Goal: Information Seeking & Learning: Find contact information

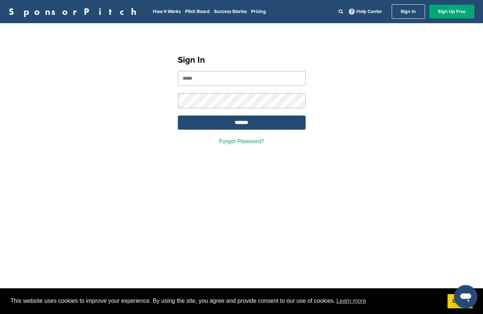
click at [241, 83] on input "email" at bounding box center [242, 78] width 128 height 15
type input "**********"
click at [178, 116] on input "*******" at bounding box center [242, 123] width 128 height 14
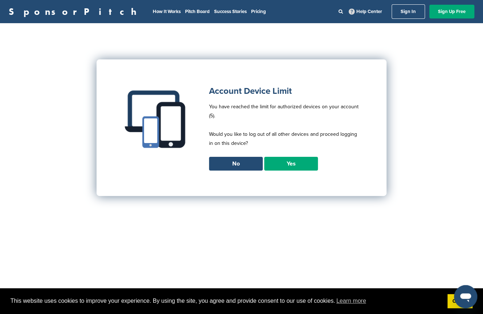
click at [282, 163] on link "Yes" at bounding box center [291, 164] width 54 height 14
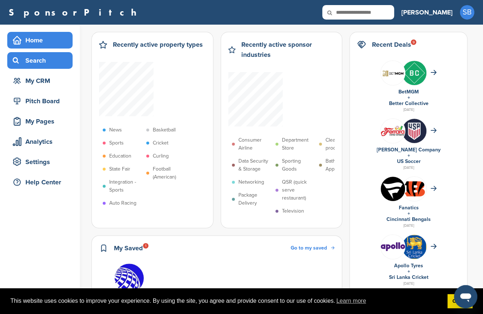
click at [49, 64] on div "Search" at bounding box center [42, 60] width 62 height 13
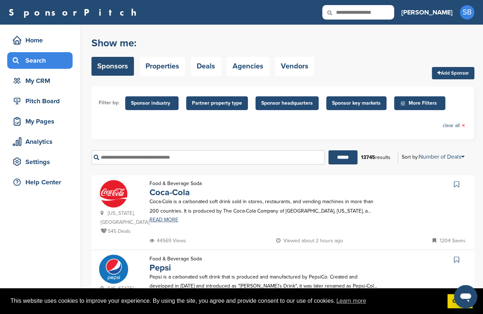
click at [147, 157] on input "text" at bounding box center [207, 157] width 233 height 14
click at [328, 150] on input "******" at bounding box center [342, 157] width 29 height 14
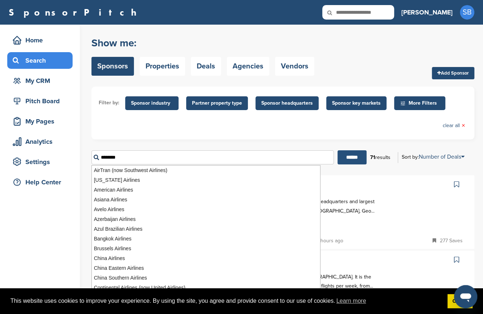
click at [352, 155] on input "******" at bounding box center [351, 157] width 29 height 14
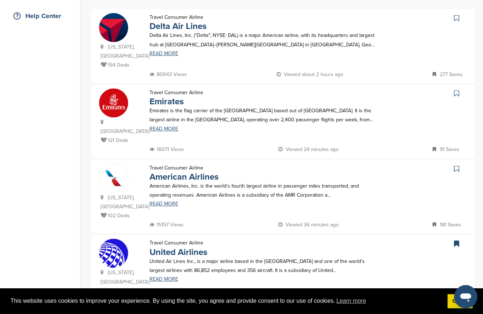
scroll to position [319, 0]
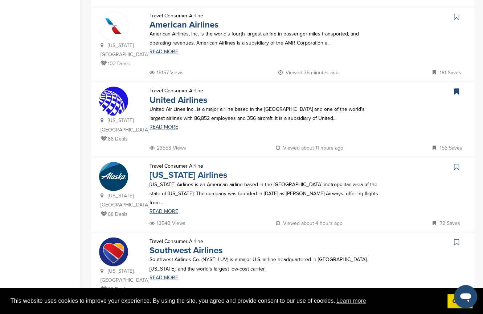
click at [179, 170] on link "Alaska Airlines" at bounding box center [188, 175] width 78 height 11
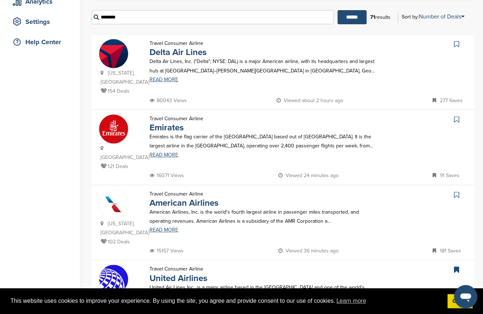
scroll to position [140, 0]
click at [192, 51] on link "Delta Air Lines" at bounding box center [177, 52] width 57 height 11
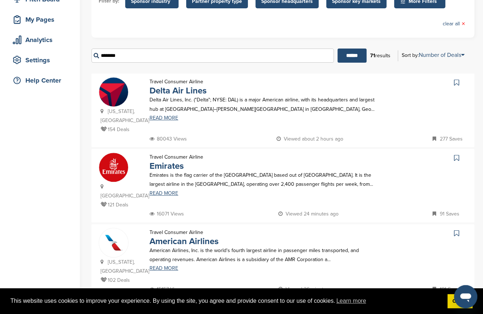
scroll to position [102, 0]
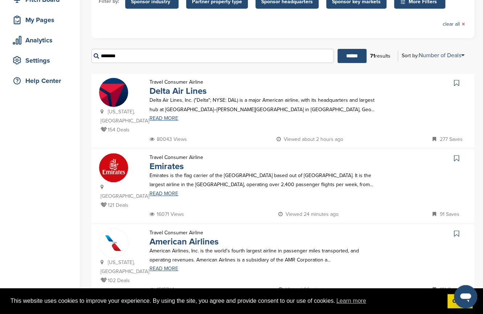
drag, startPoint x: 206, startPoint y: 53, endPoint x: 75, endPoint y: 47, distance: 130.2
type input "******"
click at [337, 49] on input "******" at bounding box center [351, 56] width 29 height 14
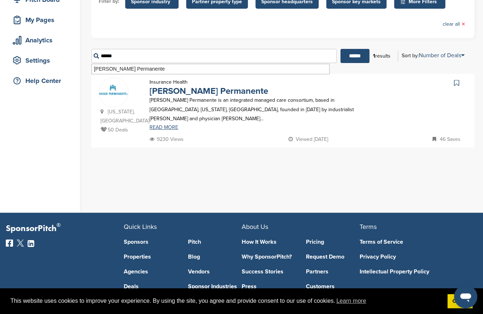
scroll to position [0, 0]
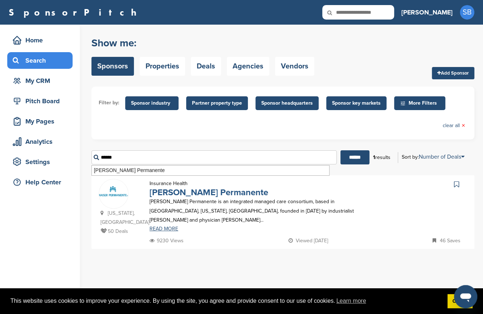
click at [175, 191] on link "Kaiser Permanente" at bounding box center [208, 192] width 119 height 11
click at [377, 11] on input "text" at bounding box center [358, 12] width 72 height 15
type input "***"
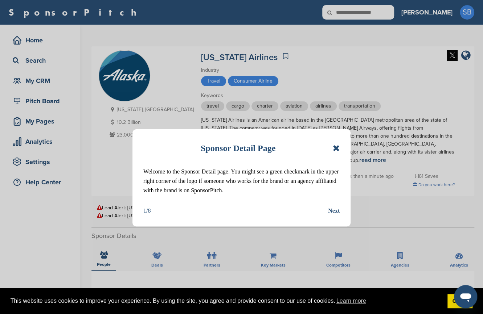
click at [340, 149] on div "Sponsor Detail Page Welcome to the Sponsor Detail page. You might see a green c…" at bounding box center [241, 177] width 218 height 97
click at [336, 151] on icon at bounding box center [335, 148] width 7 height 9
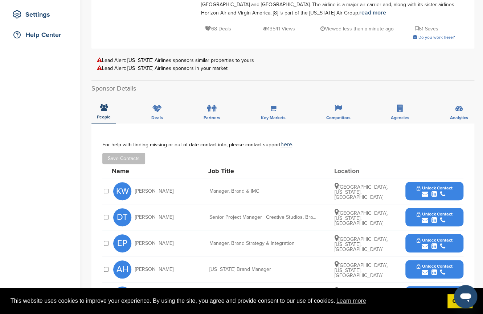
scroll to position [160, 0]
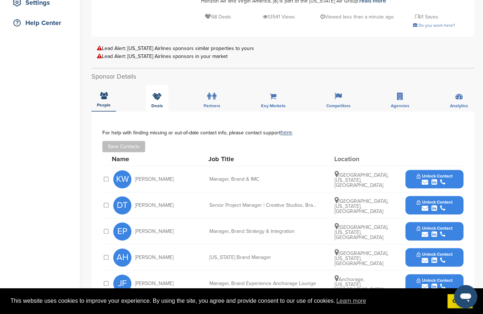
click at [158, 85] on div "Deals" at bounding box center [157, 98] width 22 height 27
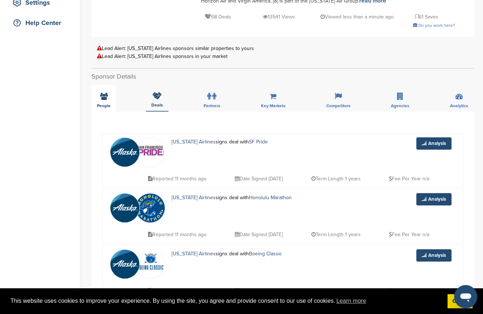
click at [94, 89] on div "People" at bounding box center [103, 98] width 25 height 27
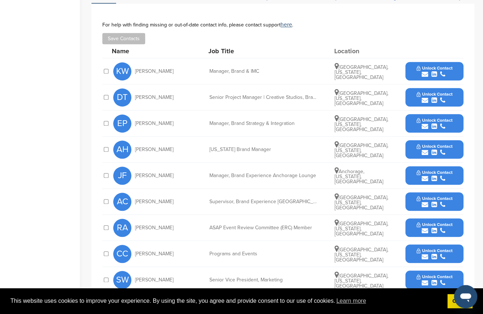
scroll to position [349, 0]
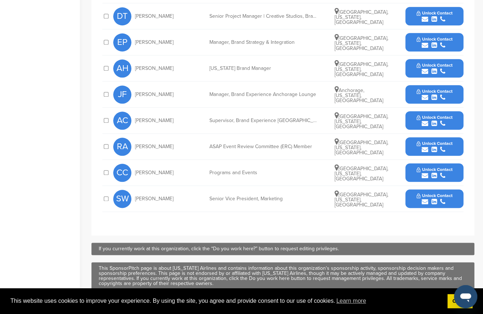
click at [421, 193] on span "Unlock Contact" at bounding box center [434, 195] width 36 height 5
click at [417, 188] on button "View Contact" at bounding box center [433, 199] width 49 height 22
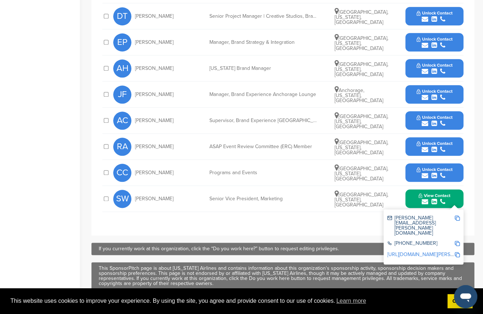
click at [459, 216] on img at bounding box center [456, 218] width 5 height 5
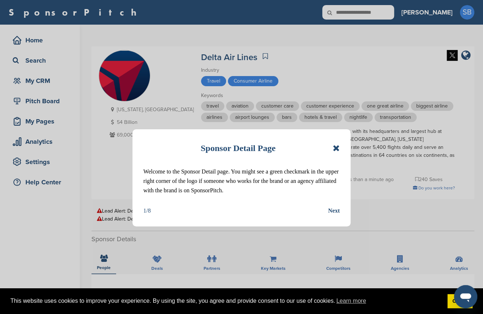
click at [338, 150] on icon at bounding box center [335, 148] width 7 height 9
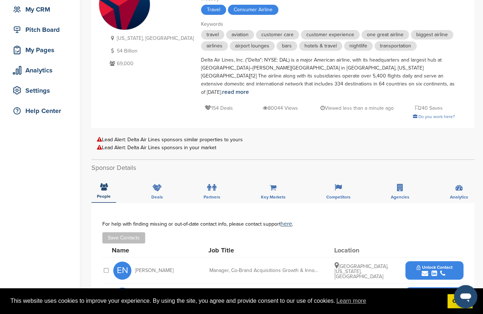
scroll to position [72, 0]
click at [154, 184] on icon at bounding box center [156, 187] width 9 height 7
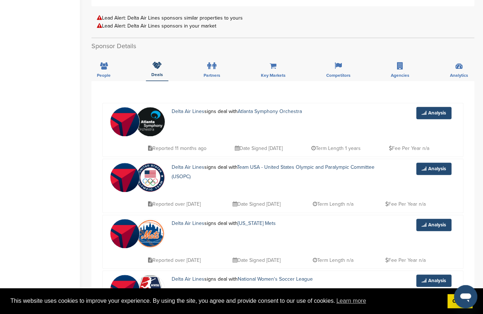
scroll to position [193, 0]
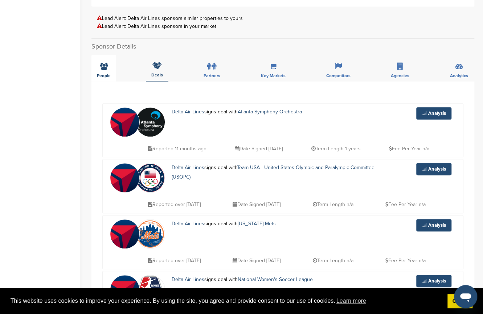
click at [103, 63] on div "People" at bounding box center [103, 68] width 25 height 27
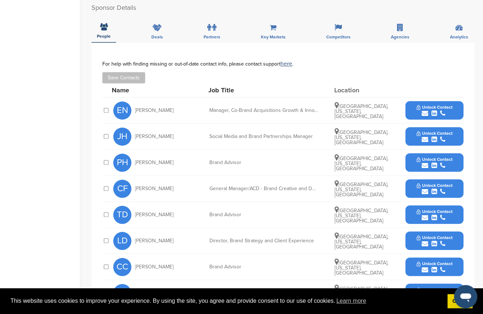
scroll to position [231, 0]
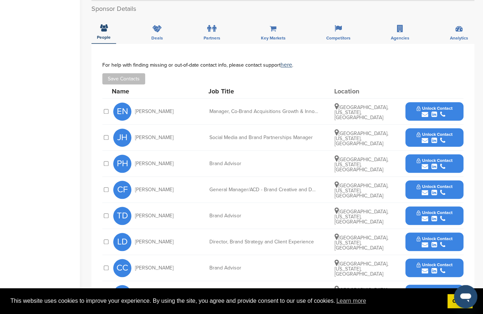
click at [241, 187] on div "General Manager/ACD - Brand Creative and Design at Delta Air Lines" at bounding box center [263, 189] width 109 height 5
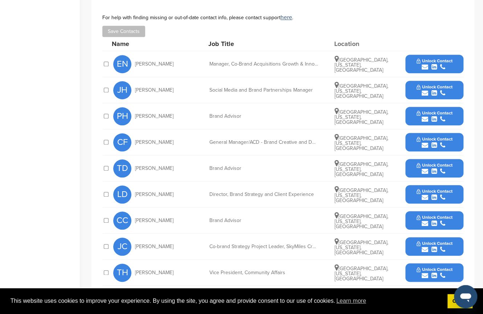
scroll to position [297, 0]
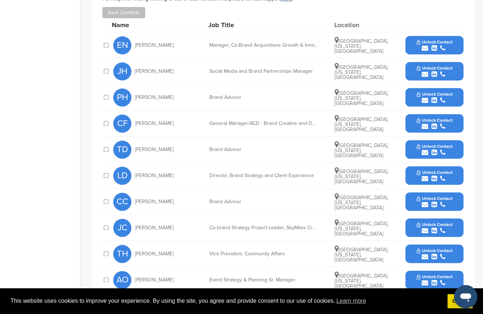
click at [236, 84] on div "PH Priscilla Haywood Brand Advisor Atlanta, Georgia, United States Unlock Conta…" at bounding box center [288, 97] width 350 height 26
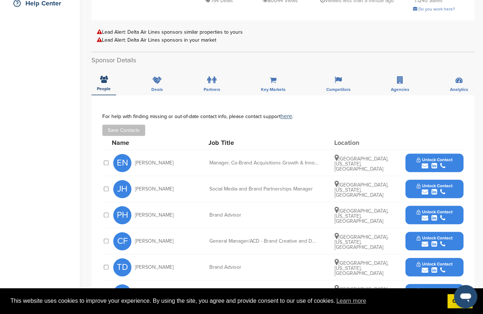
scroll to position [179, 0]
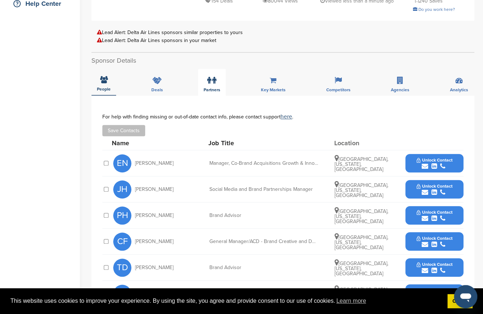
click at [214, 77] on icon at bounding box center [214, 80] width 4 height 7
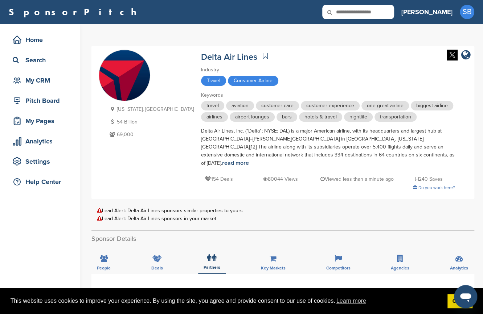
scroll to position [0, 0]
click at [347, 14] on icon at bounding box center [334, 12] width 25 height 15
click at [347, 16] on icon at bounding box center [334, 12] width 25 height 15
click at [382, 19] on input "text" at bounding box center [358, 12] width 72 height 15
type input "****"
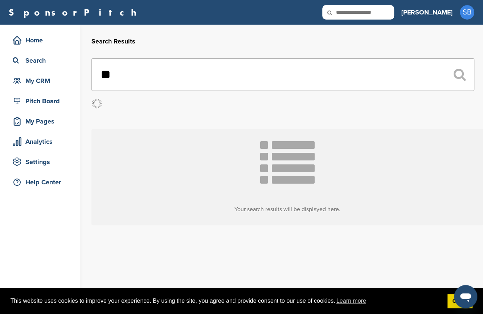
click at [124, 81] on input "**" at bounding box center [282, 74] width 382 height 33
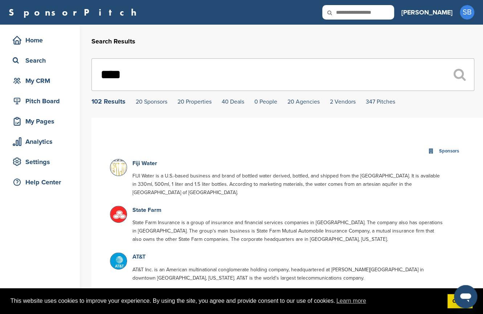
type input "****"
click at [138, 257] on link "AT&T" at bounding box center [138, 256] width 13 height 7
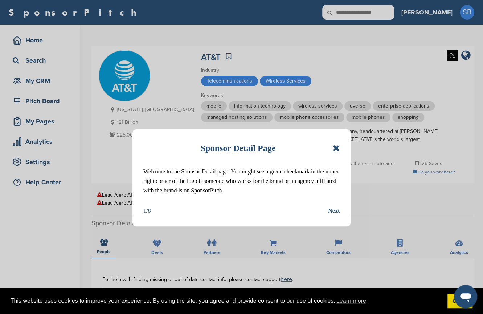
click at [336, 148] on icon at bounding box center [335, 148] width 7 height 9
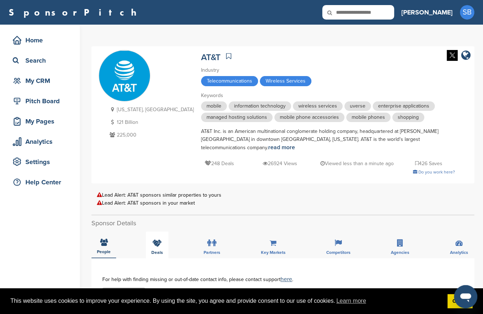
click at [154, 240] on icon at bounding box center [156, 243] width 9 height 7
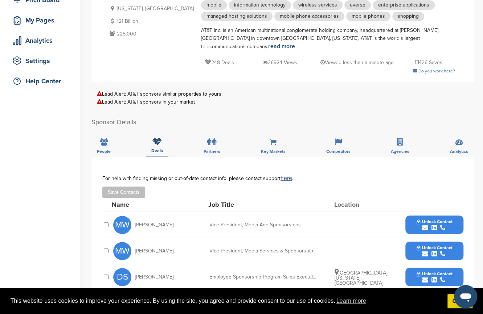
scroll to position [102, 0]
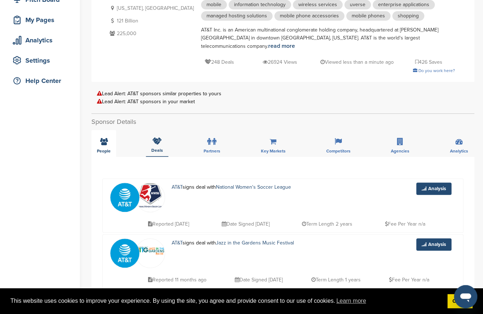
click at [98, 139] on div "People" at bounding box center [103, 143] width 25 height 27
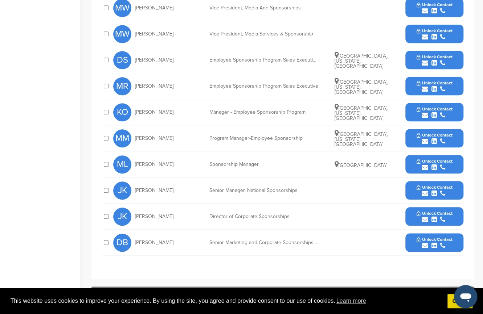
scroll to position [319, 0]
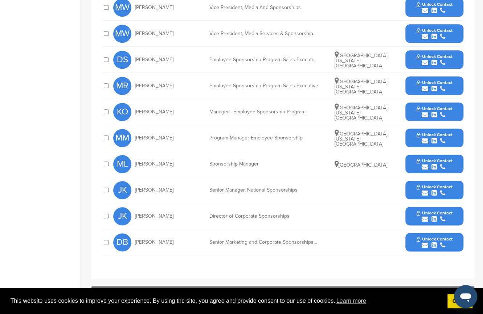
click at [421, 211] on span "Unlock Contact" at bounding box center [434, 213] width 36 height 5
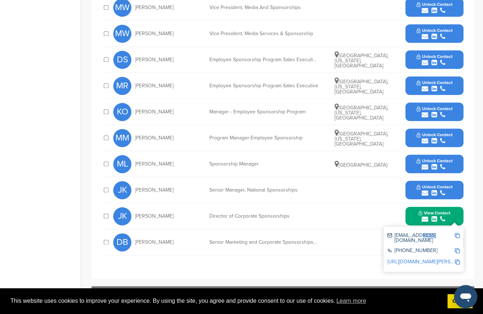
drag, startPoint x: 433, startPoint y: 225, endPoint x: 416, endPoint y: 225, distance: 16.7
click at [416, 233] on div "jk5971@att.com" at bounding box center [420, 238] width 67 height 10
click at [459, 233] on img at bounding box center [456, 235] width 5 height 5
copy div "t.com"
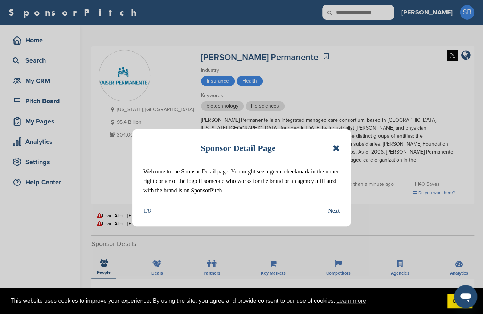
click at [337, 146] on icon at bounding box center [335, 148] width 7 height 9
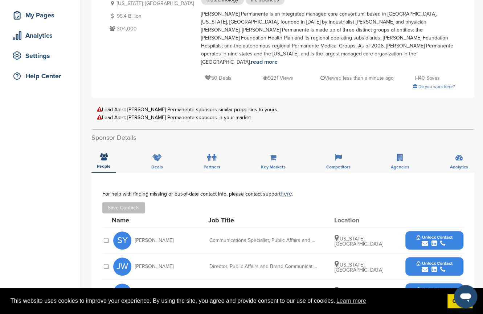
scroll to position [108, 0]
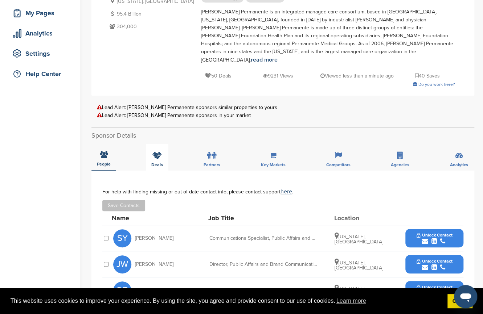
click at [160, 152] on icon at bounding box center [156, 155] width 9 height 7
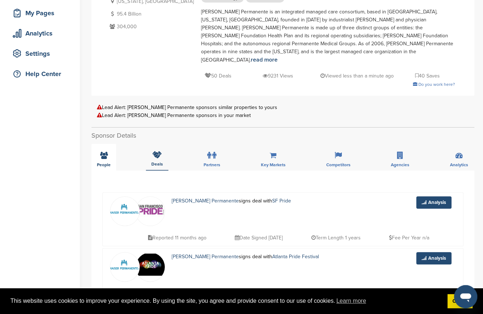
click at [112, 152] on div "People" at bounding box center [103, 157] width 25 height 27
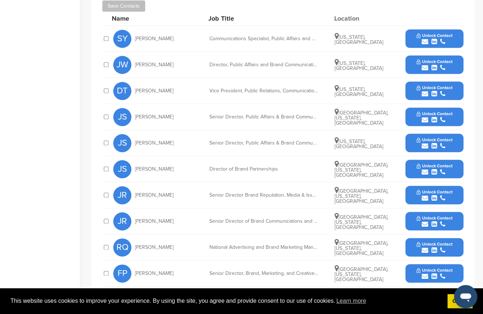
scroll to position [307, 0]
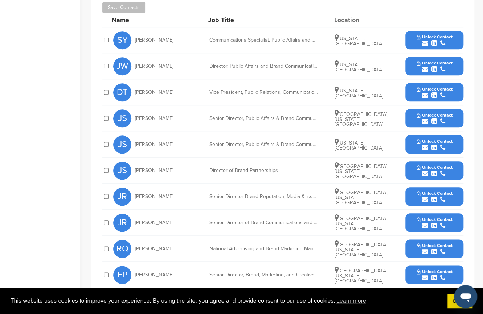
click at [436, 170] on div "submit" at bounding box center [434, 173] width 36 height 7
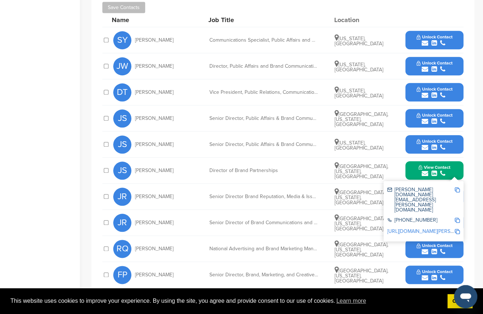
click at [457, 187] on img at bounding box center [456, 189] width 5 height 5
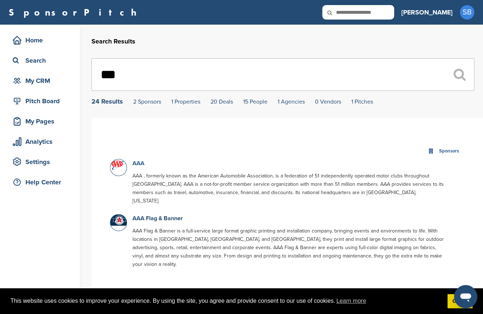
click at [142, 164] on link "AAA" at bounding box center [138, 163] width 12 height 7
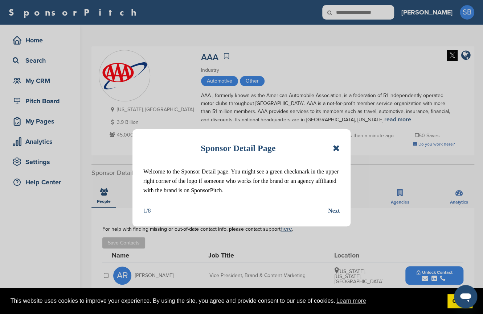
click at [338, 150] on icon at bounding box center [335, 148] width 7 height 9
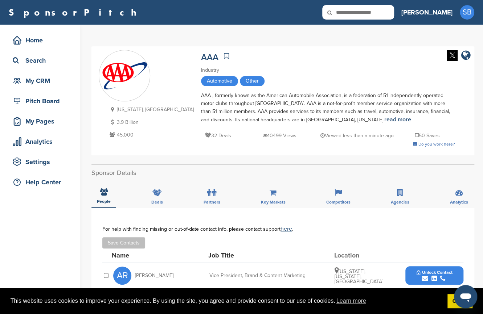
scroll to position [61, 0]
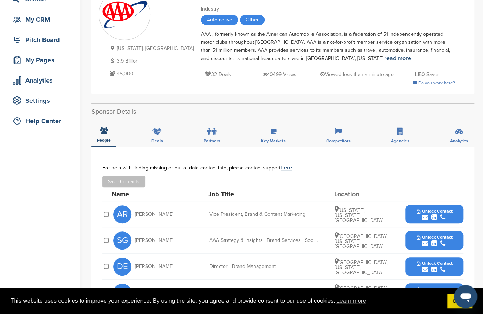
click at [170, 141] on div "People Deals Partners Key Markets Competitors Agencies Analytics" at bounding box center [282, 133] width 382 height 27
click at [162, 137] on div "Deals" at bounding box center [157, 133] width 22 height 27
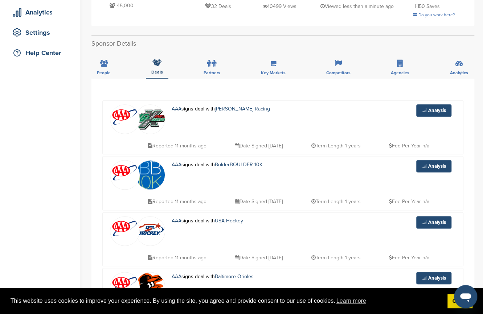
scroll to position [133, 0]
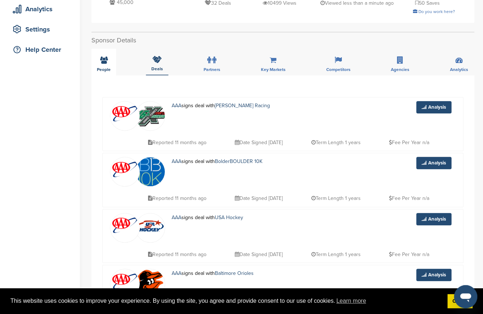
click at [103, 66] on div "People" at bounding box center [103, 62] width 25 height 27
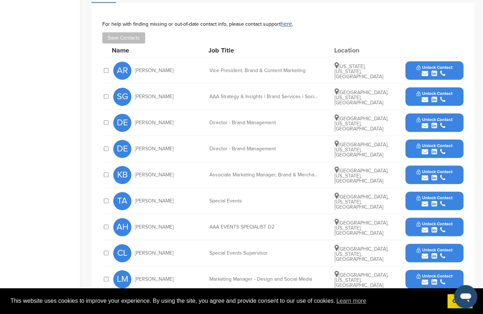
scroll to position [0, 0]
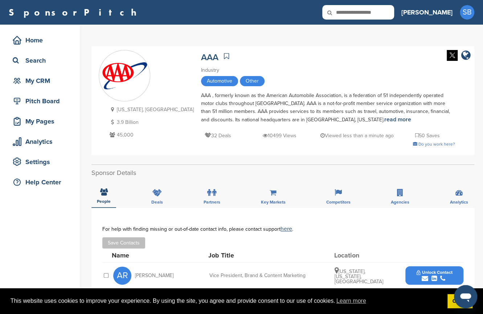
click at [381, 13] on input "text" at bounding box center [358, 12] width 72 height 15
type input "**"
click at [47, 57] on div "Search" at bounding box center [42, 60] width 62 height 13
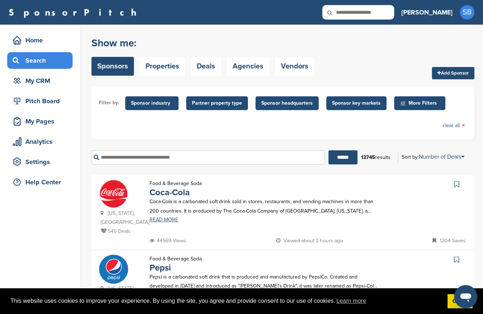
click at [169, 97] on span "Sponsor industry" at bounding box center [151, 103] width 53 height 14
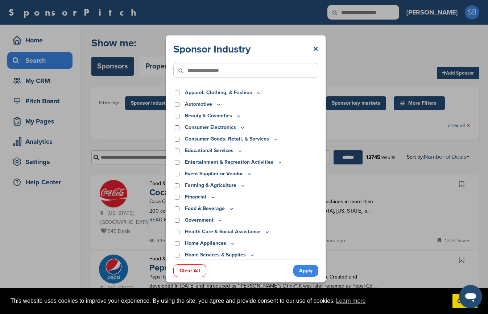
click at [196, 71] on icon at bounding box center [185, 70] width 25 height 15
click at [197, 68] on icon at bounding box center [185, 70] width 25 height 15
click at [203, 73] on input"] "text" at bounding box center [245, 70] width 145 height 15
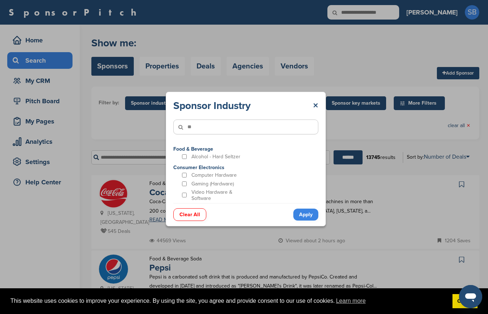
type input"] "*"
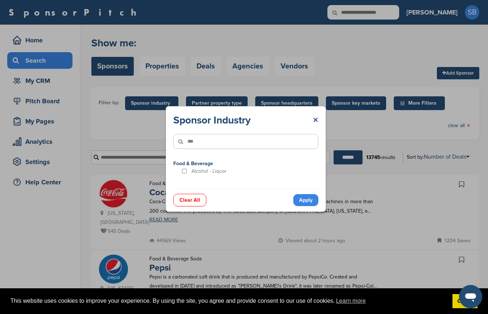
type input"] "***"
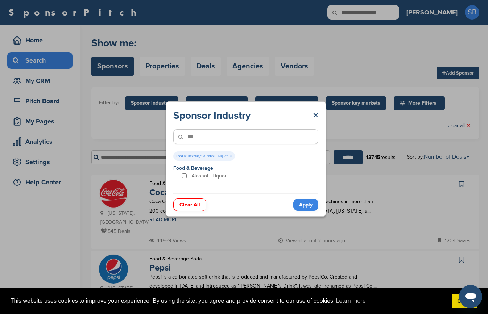
click at [307, 203] on link "Apply" at bounding box center [305, 205] width 25 height 12
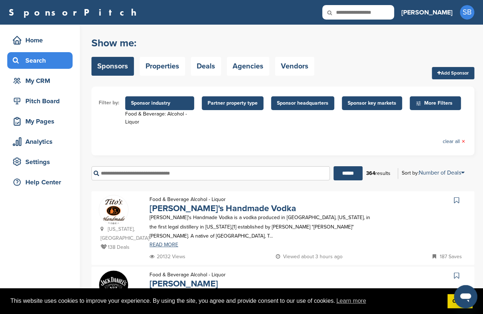
click at [375, 103] on span "Sponsor key markets" at bounding box center [371, 103] width 49 height 8
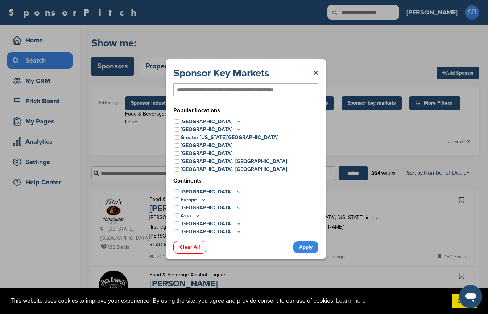
click at [236, 122] on icon at bounding box center [239, 122] width 6 height 6
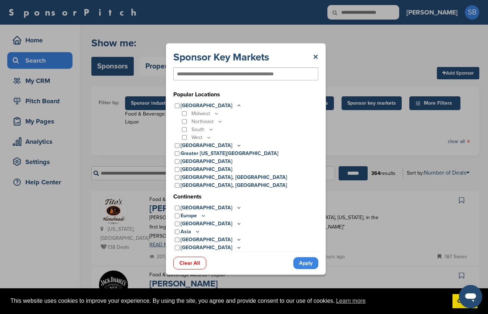
click at [207, 138] on icon at bounding box center [209, 137] width 6 height 6
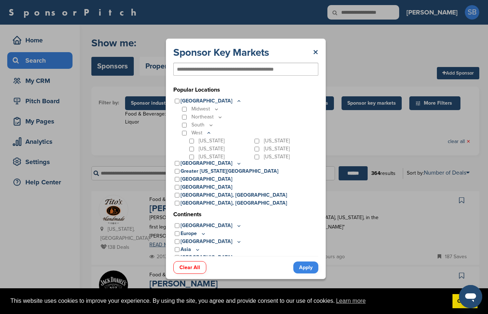
click at [254, 142] on div "California" at bounding box center [285, 141] width 65 height 8
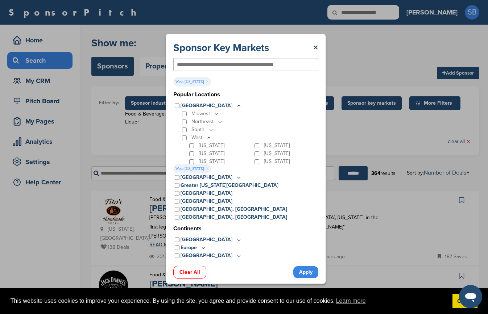
click at [311, 271] on link "Apply" at bounding box center [305, 272] width 25 height 12
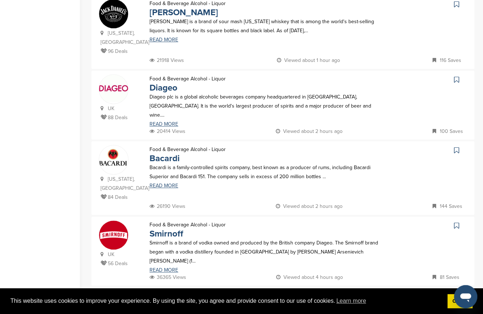
scroll to position [272, 0]
click at [165, 153] on link "Bacardi" at bounding box center [164, 158] width 30 height 11
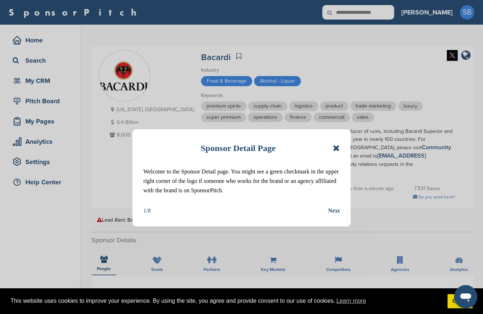
click at [333, 148] on icon at bounding box center [335, 148] width 7 height 9
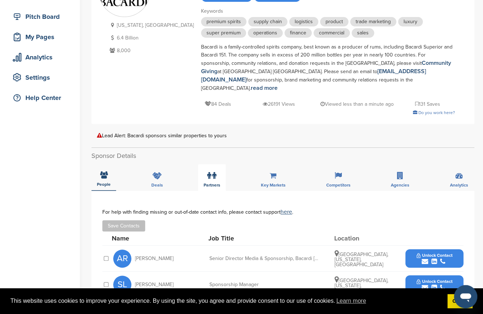
scroll to position [85, 0]
click at [162, 174] on div "Deals" at bounding box center [157, 177] width 22 height 27
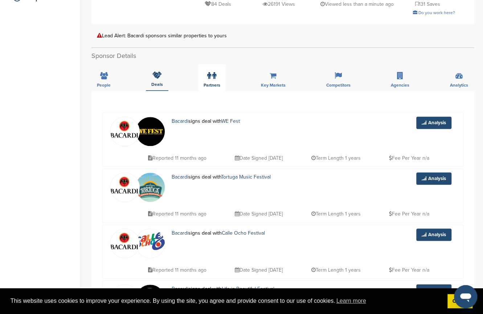
scroll to position [185, 0]
click at [211, 83] on span "Partners" at bounding box center [211, 85] width 17 height 4
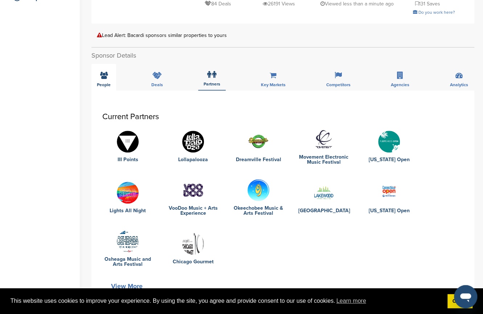
click at [104, 72] on icon at bounding box center [104, 75] width 8 height 7
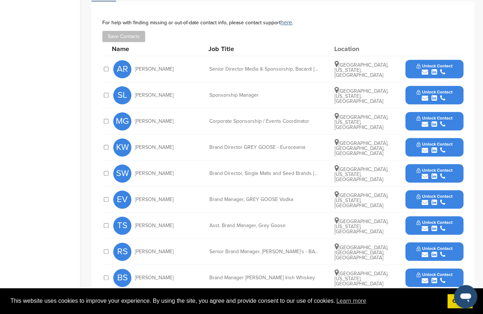
scroll to position [274, 0]
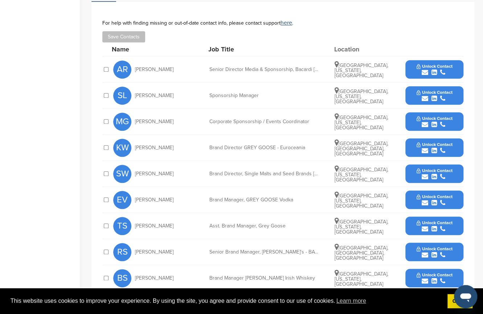
click at [423, 116] on span "Unlock Contact" at bounding box center [434, 118] width 36 height 5
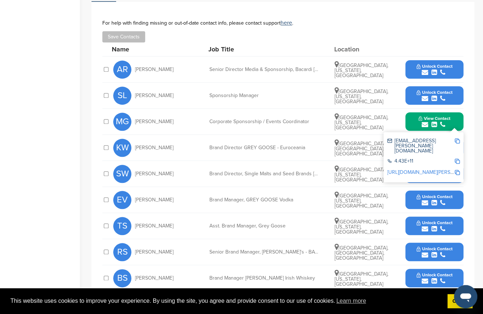
click at [447, 95] on div "submit" at bounding box center [434, 98] width 36 height 7
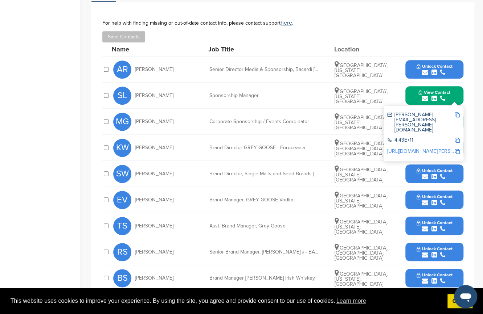
click at [456, 112] on img at bounding box center [456, 114] width 5 height 5
